Goal: Browse casually: Explore the website without a specific task or goal

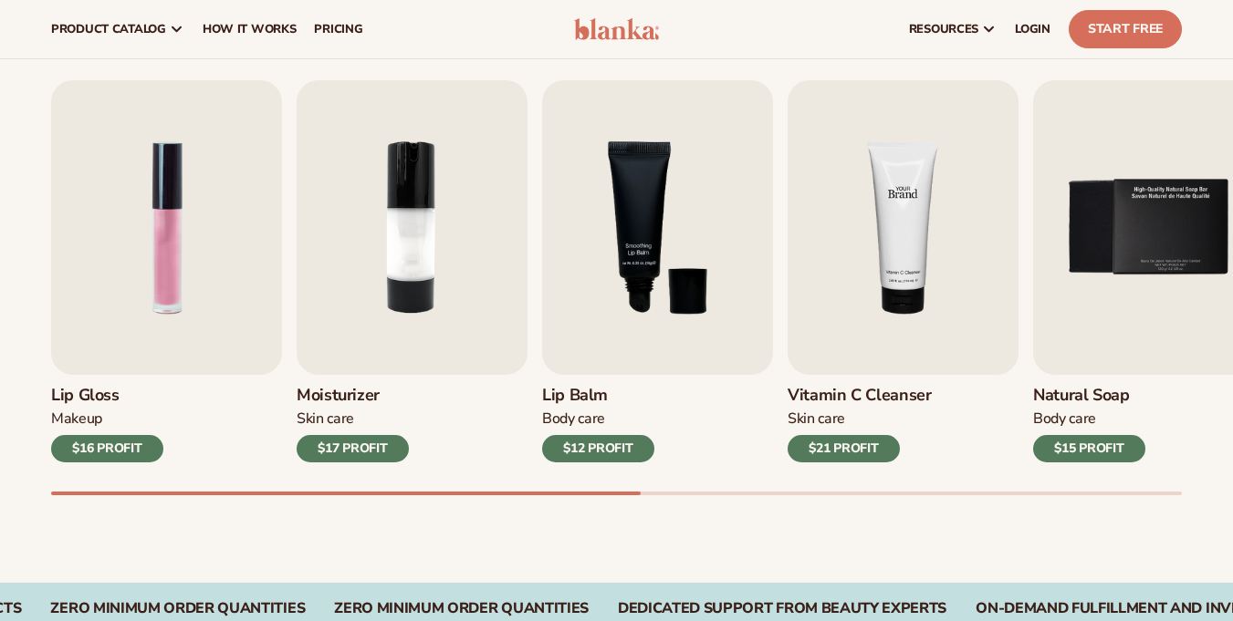
scroll to position [493, 0]
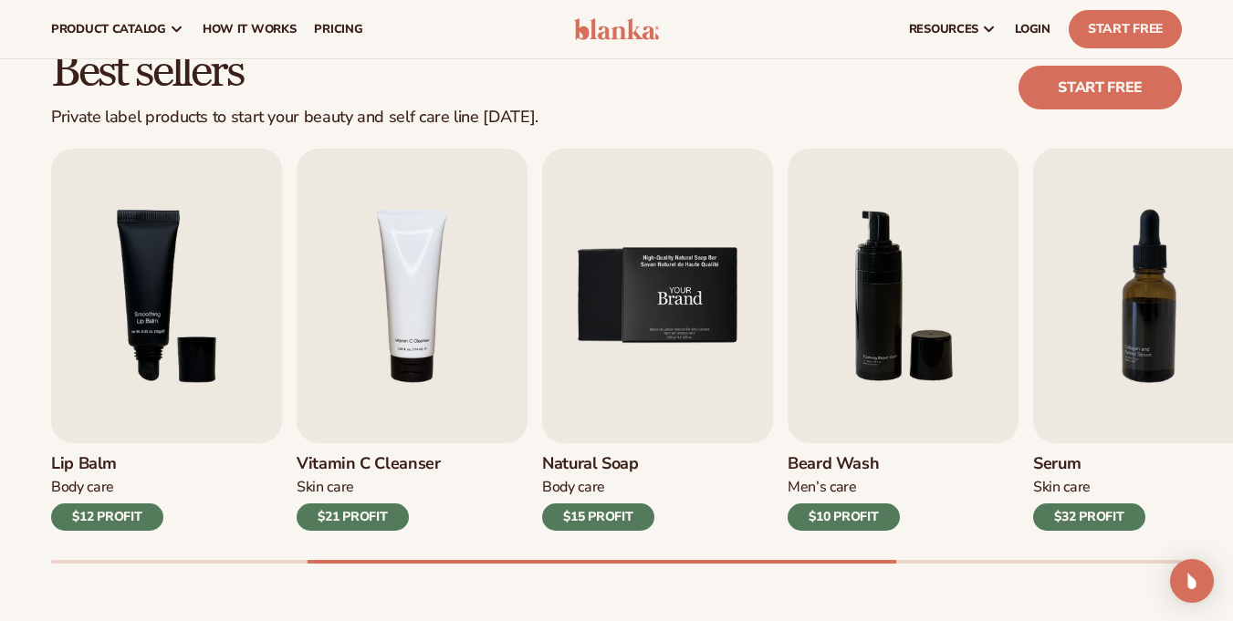
click at [731, 283] on img "5 / 9" at bounding box center [657, 296] width 231 height 295
click at [667, 315] on img "5 / 9" at bounding box center [657, 296] width 231 height 295
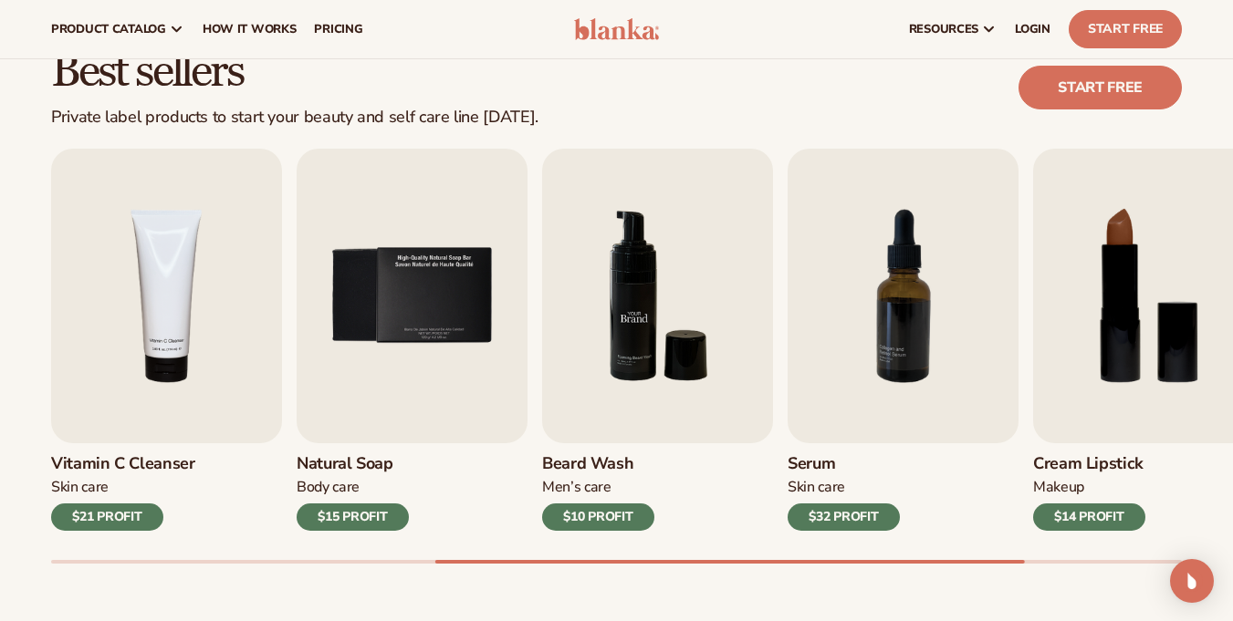
click at [634, 381] on img "6 / 9" at bounding box center [657, 296] width 231 height 295
click at [645, 360] on img "6 / 9" at bounding box center [657, 296] width 231 height 295
